Goal: Task Accomplishment & Management: Manage account settings

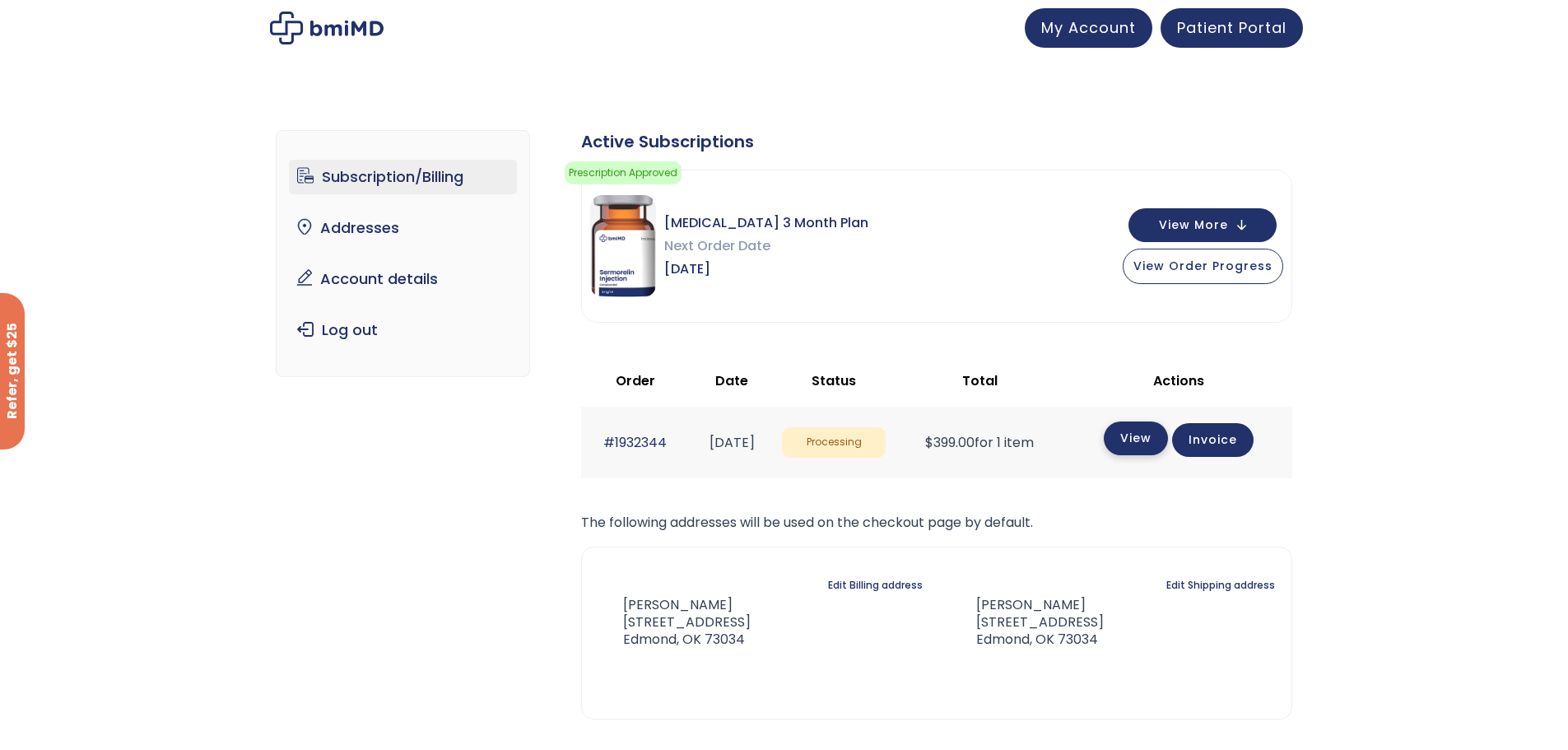
click at [1142, 428] on link "View" at bounding box center [1136, 438] width 64 height 34
click at [1254, 451] on link "Invoice" at bounding box center [1213, 438] width 82 height 34
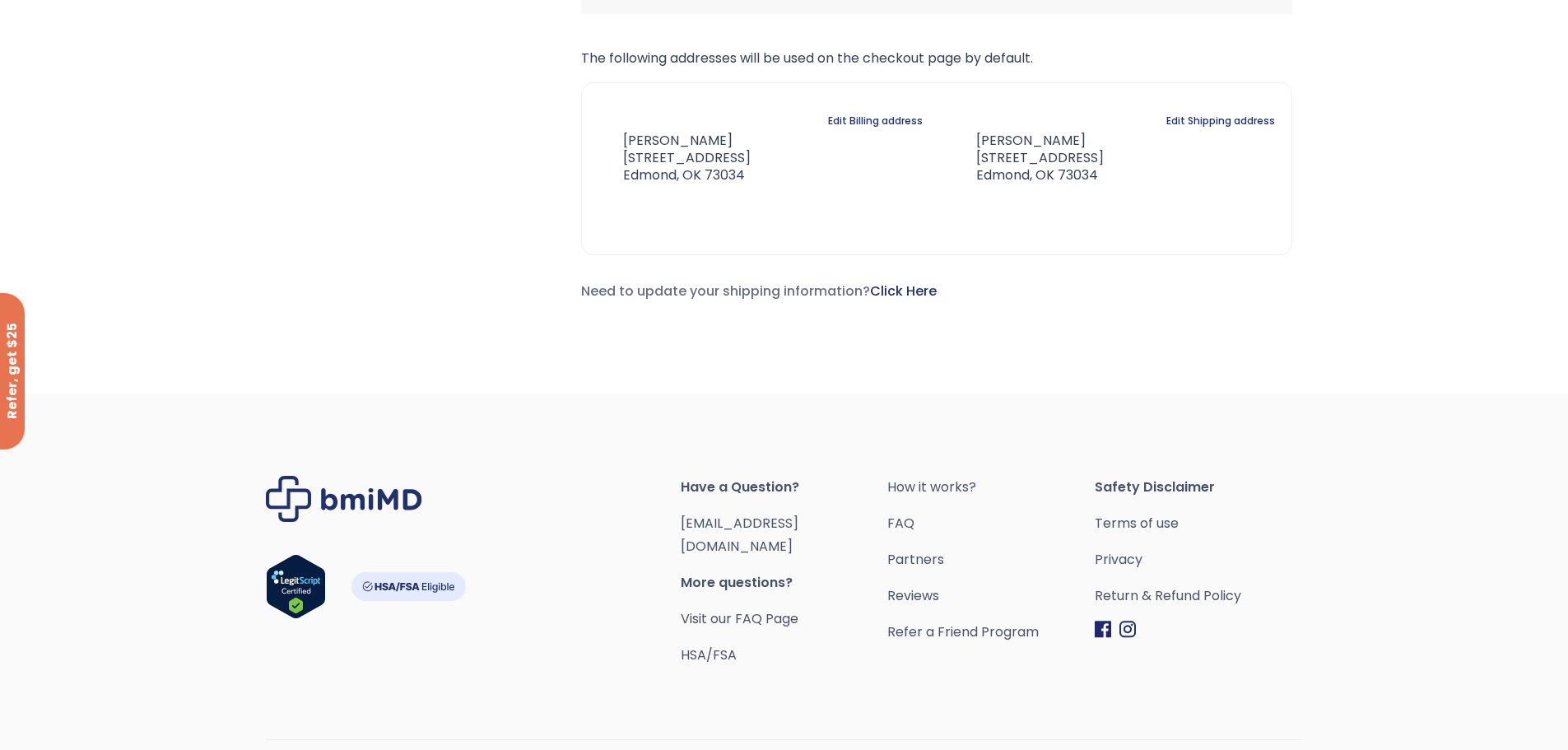
scroll to position [502, 0]
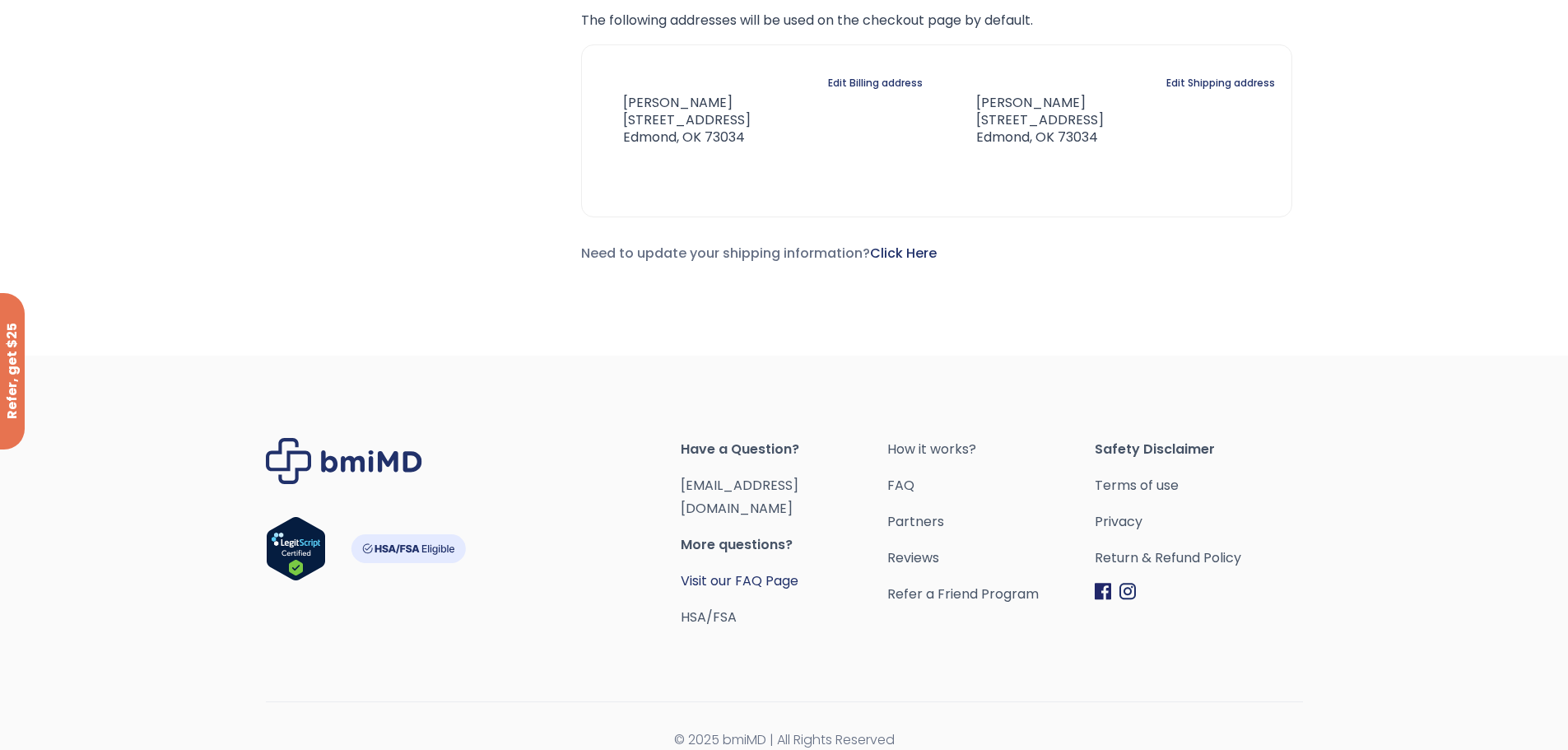
click at [727, 572] on link "Visit our FAQ Page" at bounding box center [740, 581] width 118 height 19
